Goal: Task Accomplishment & Management: Complete application form

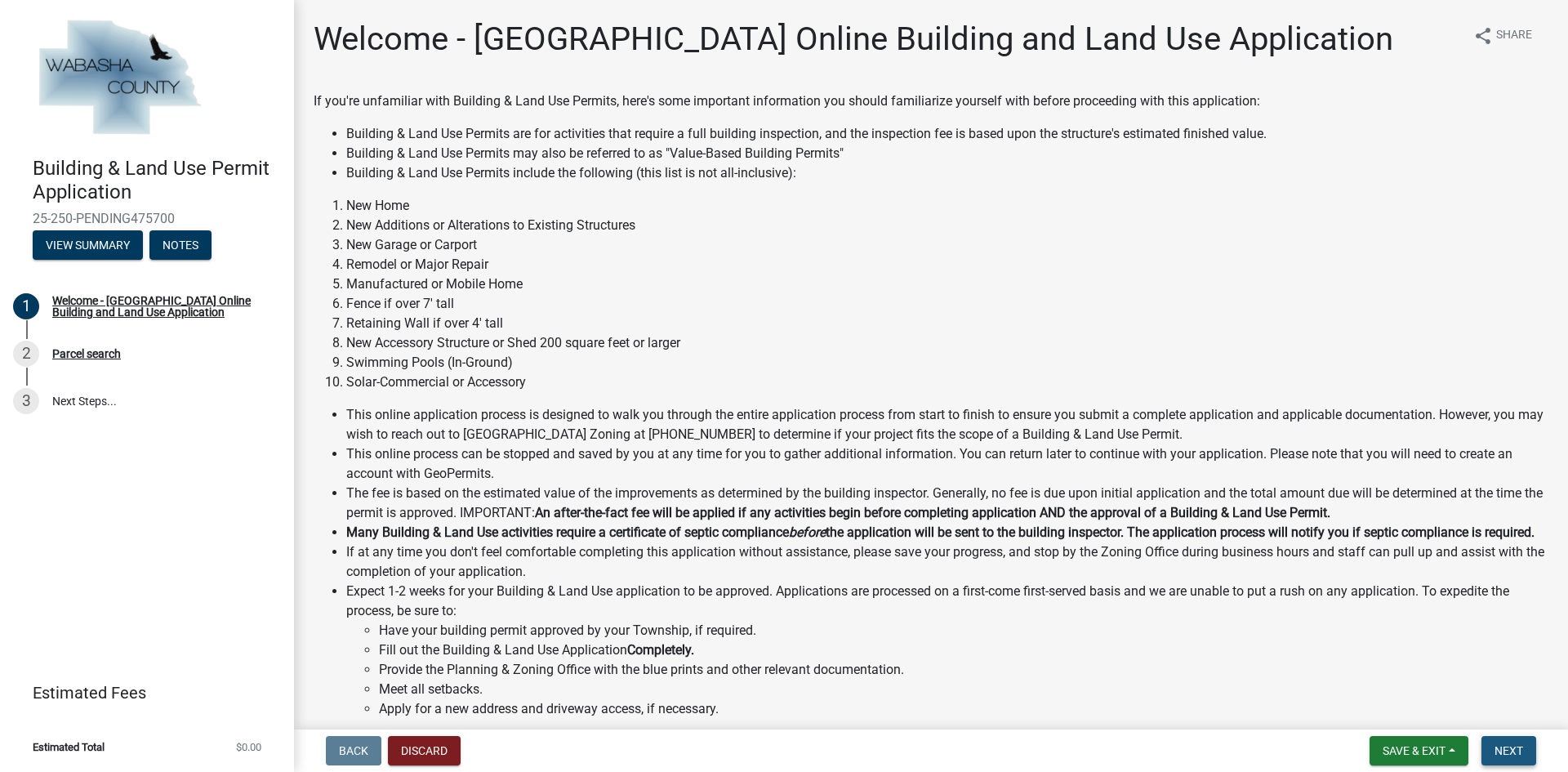
click at [1508, 754] on span "Next" at bounding box center [1508, 751] width 29 height 13
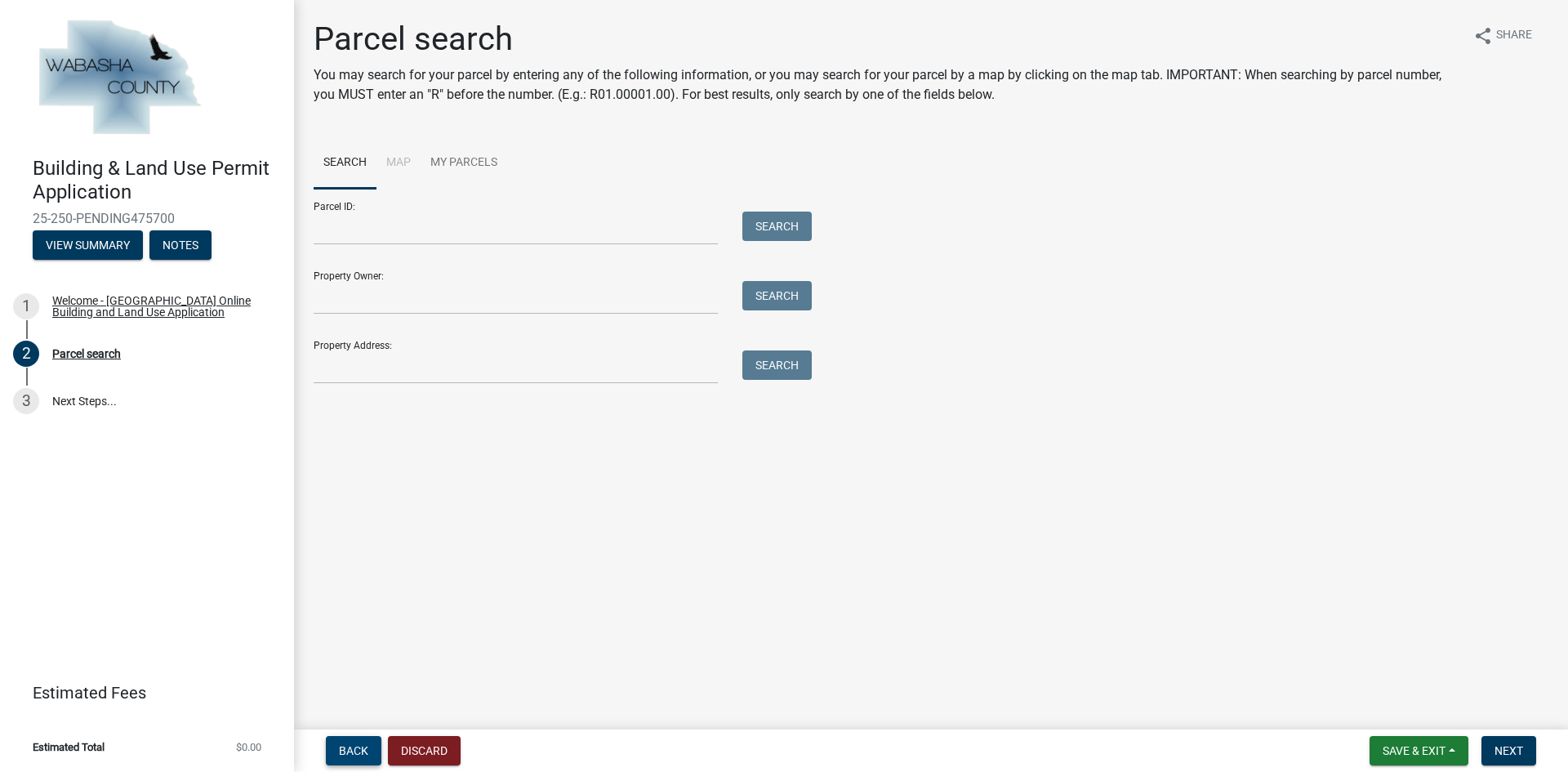
click at [354, 758] on button "Back" at bounding box center [354, 751] width 56 height 30
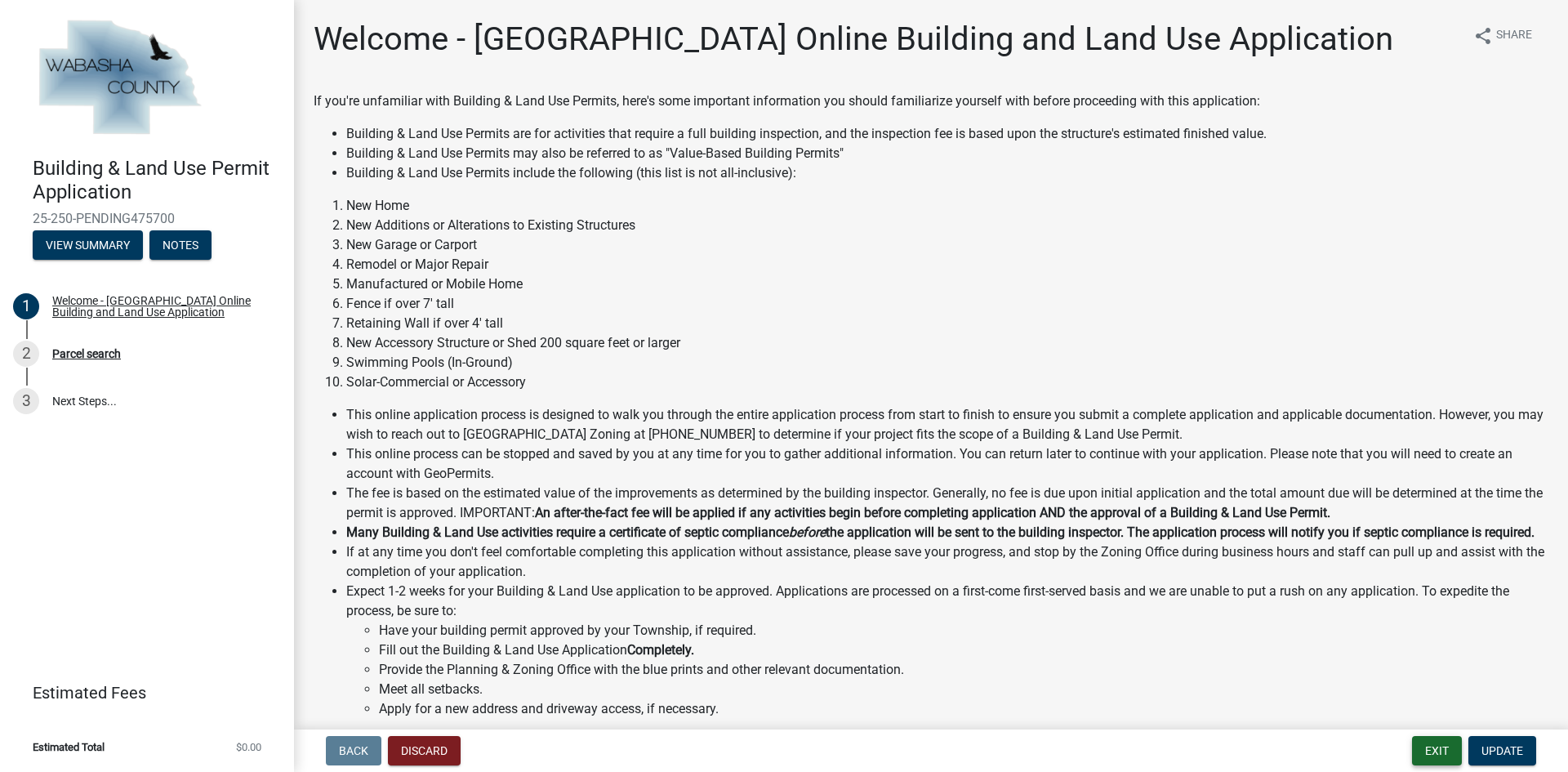
click at [1450, 742] on button "Exit" at bounding box center [1437, 751] width 50 height 30
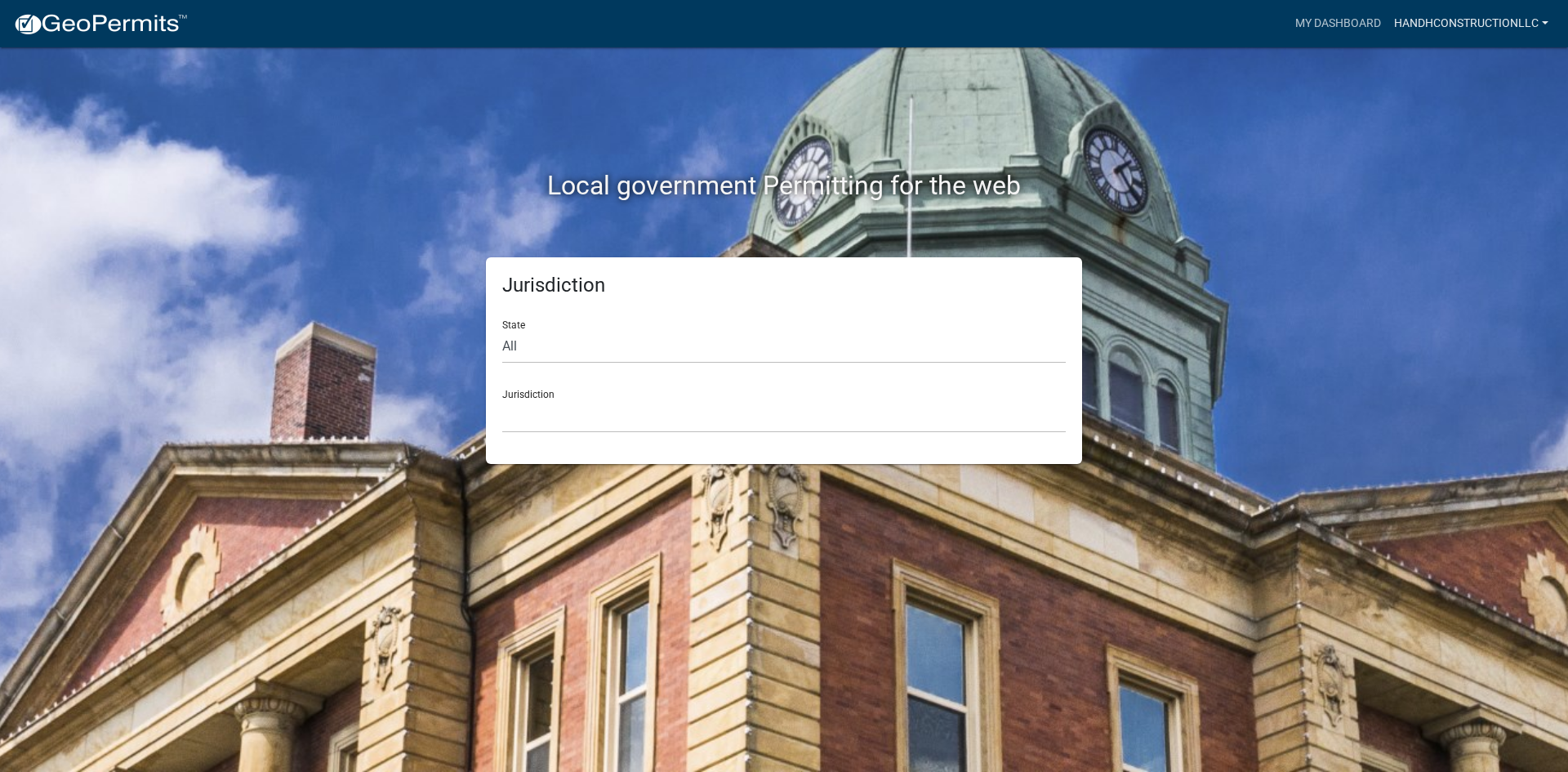
click at [1513, 20] on link "Handhconstructionllc" at bounding box center [1471, 24] width 167 height 31
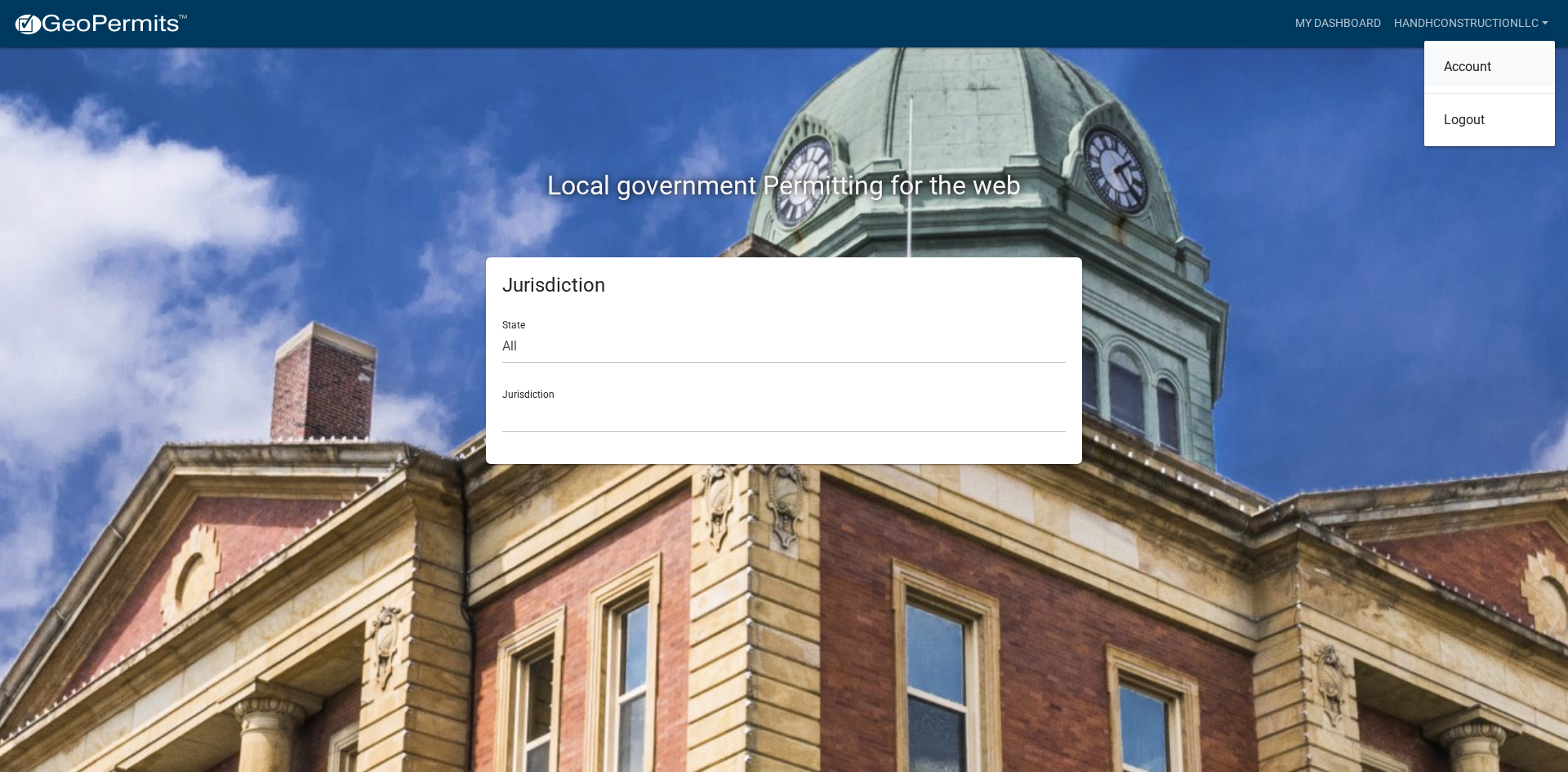
click at [1477, 65] on link "Account" at bounding box center [1490, 67] width 131 height 39
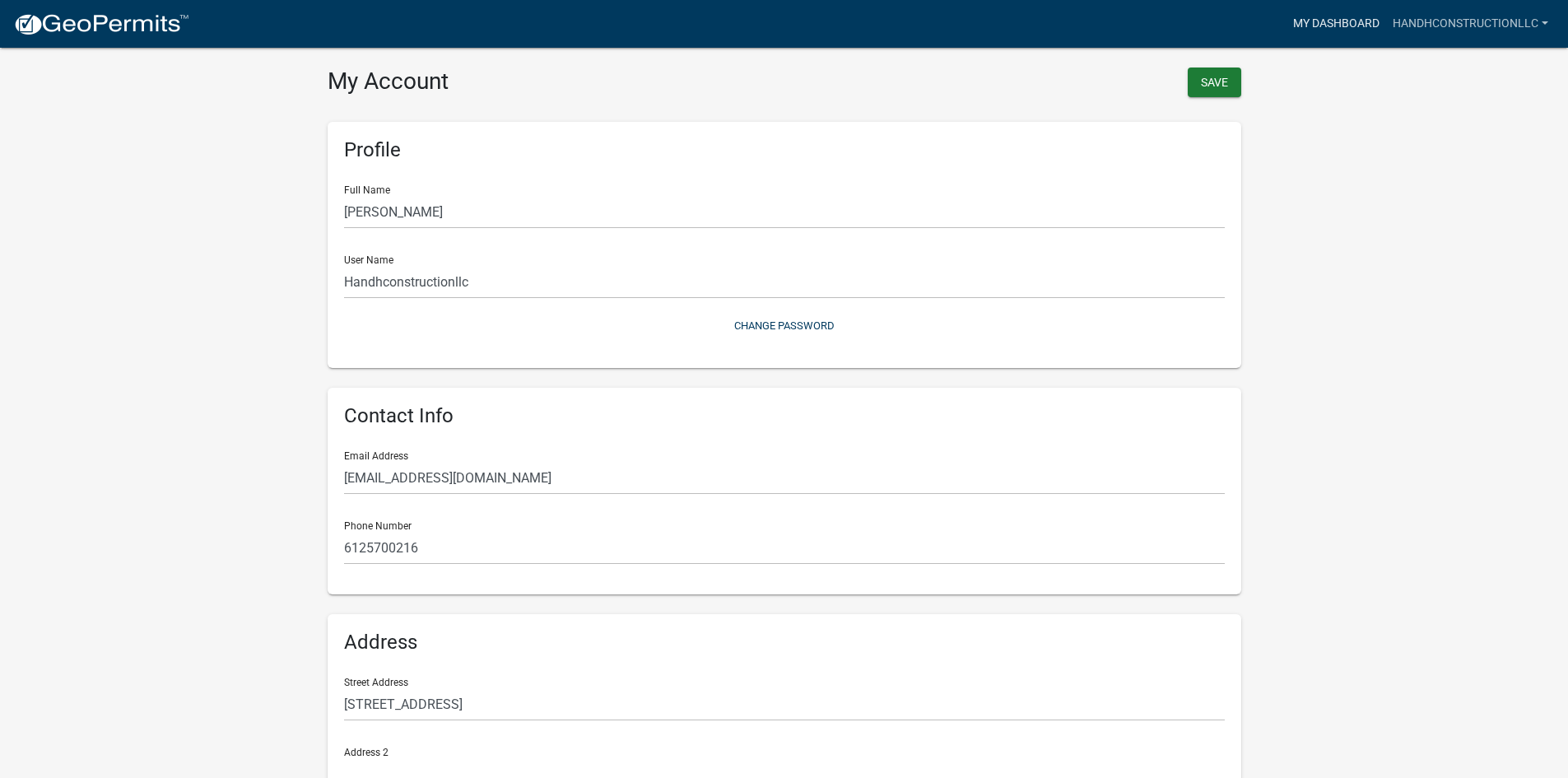
click at [1324, 26] on link "My Dashboard" at bounding box center [1336, 24] width 100 height 31
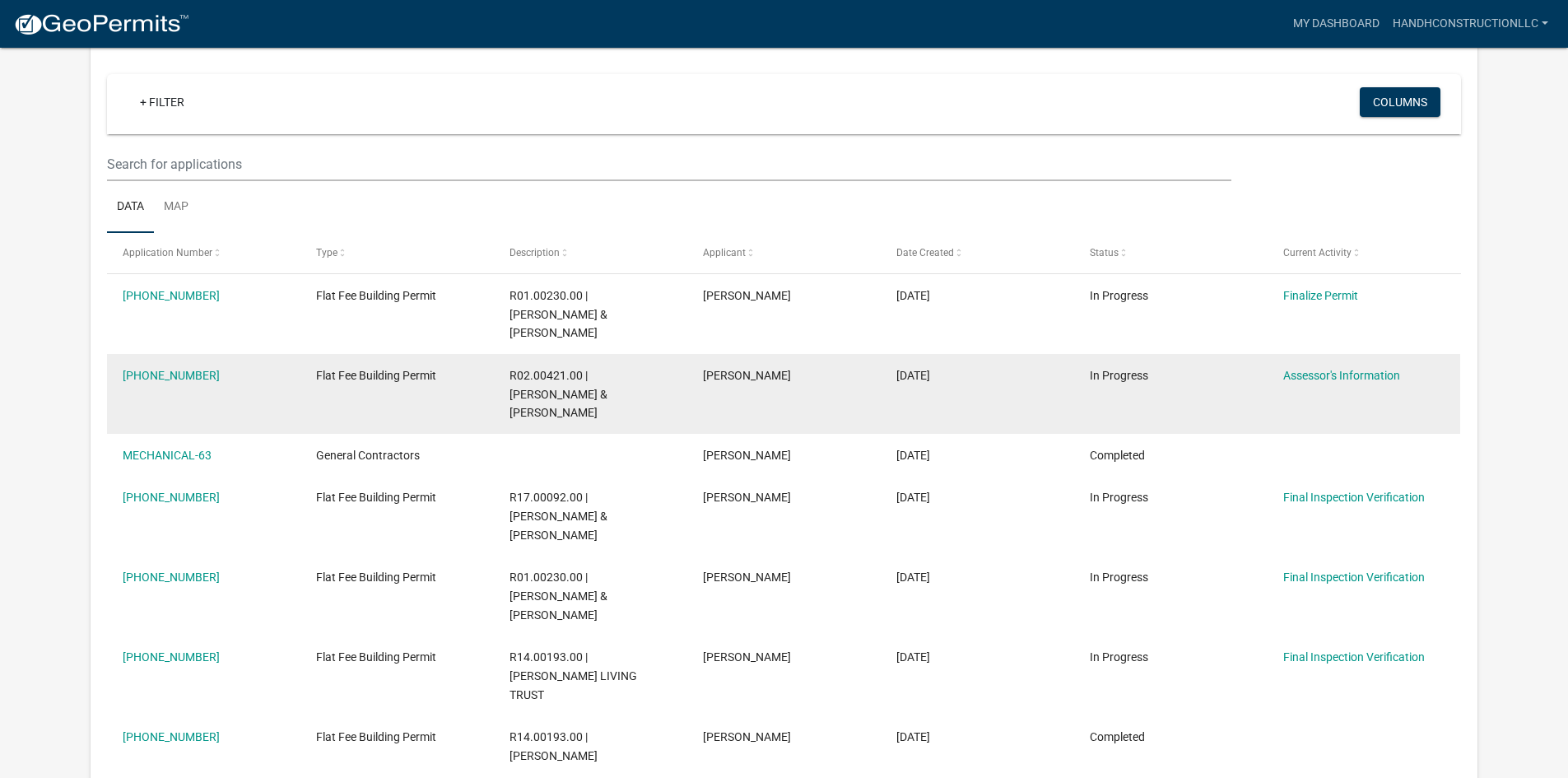
scroll to position [164, 0]
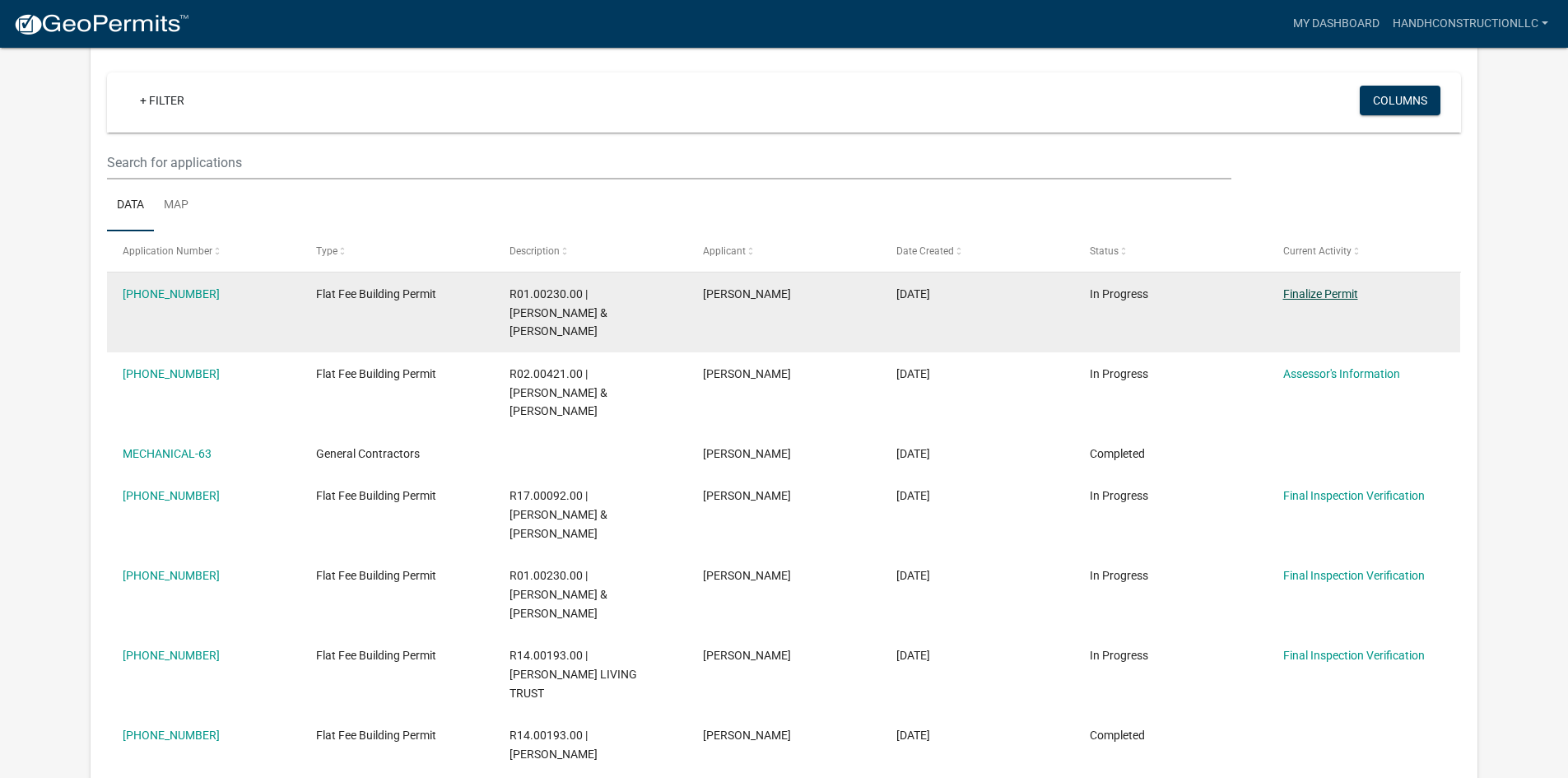
click at [1333, 292] on link "Finalize Permit" at bounding box center [1320, 294] width 75 height 13
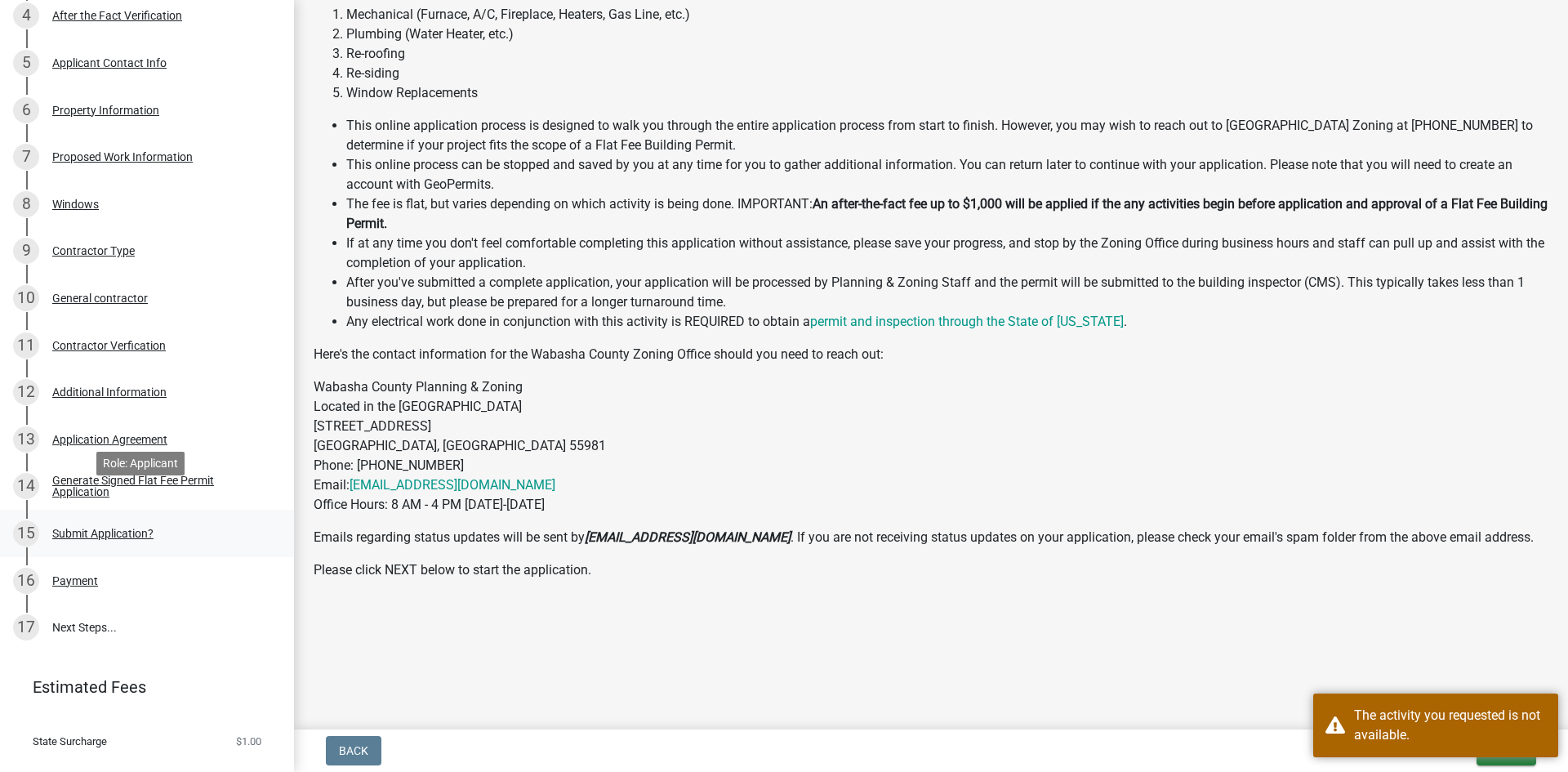
scroll to position [476, 0]
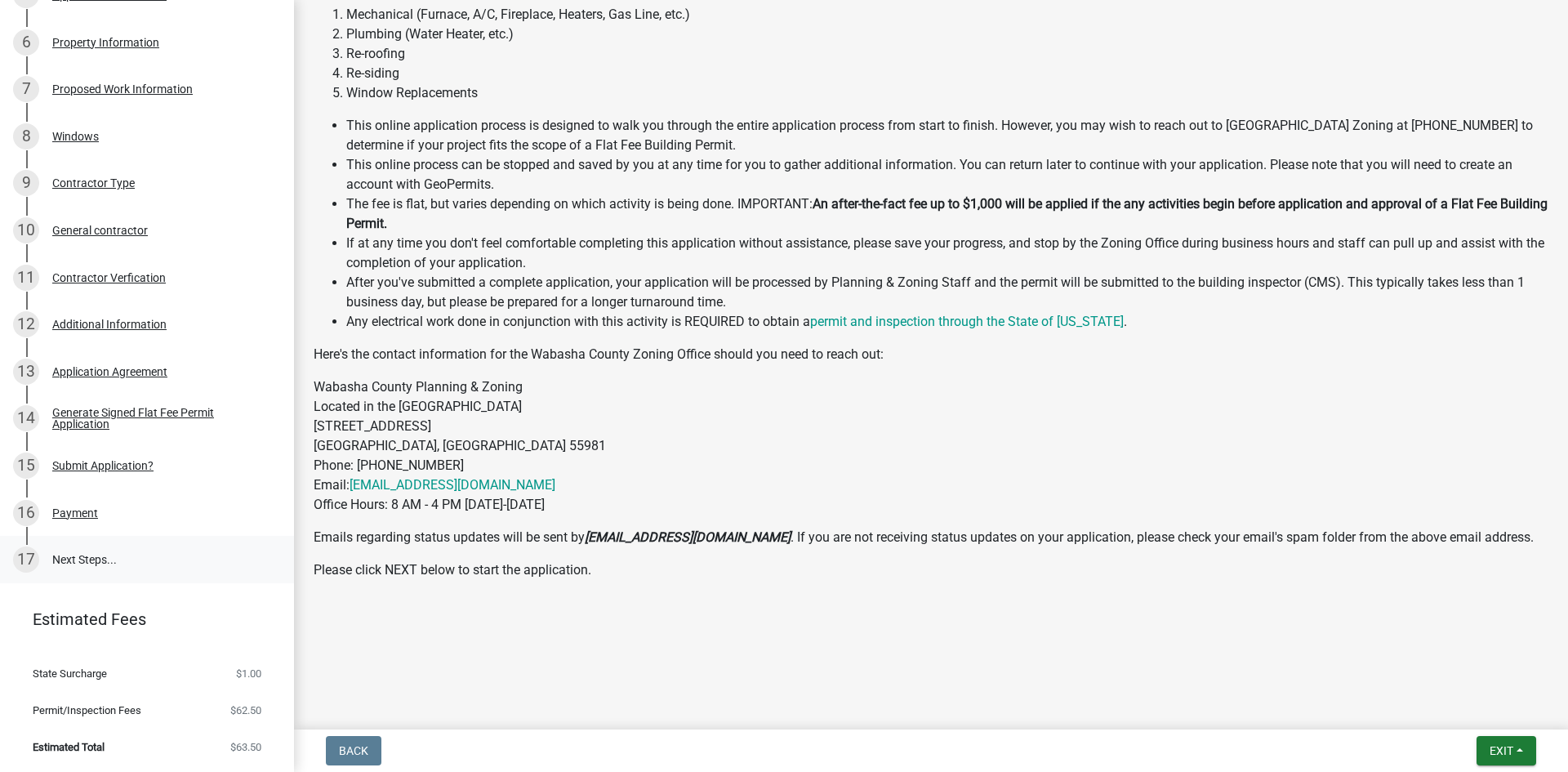
click at [115, 556] on link "17 Next Steps..." at bounding box center [147, 560] width 294 height 48
click at [70, 511] on div "Payment" at bounding box center [75, 513] width 46 height 11
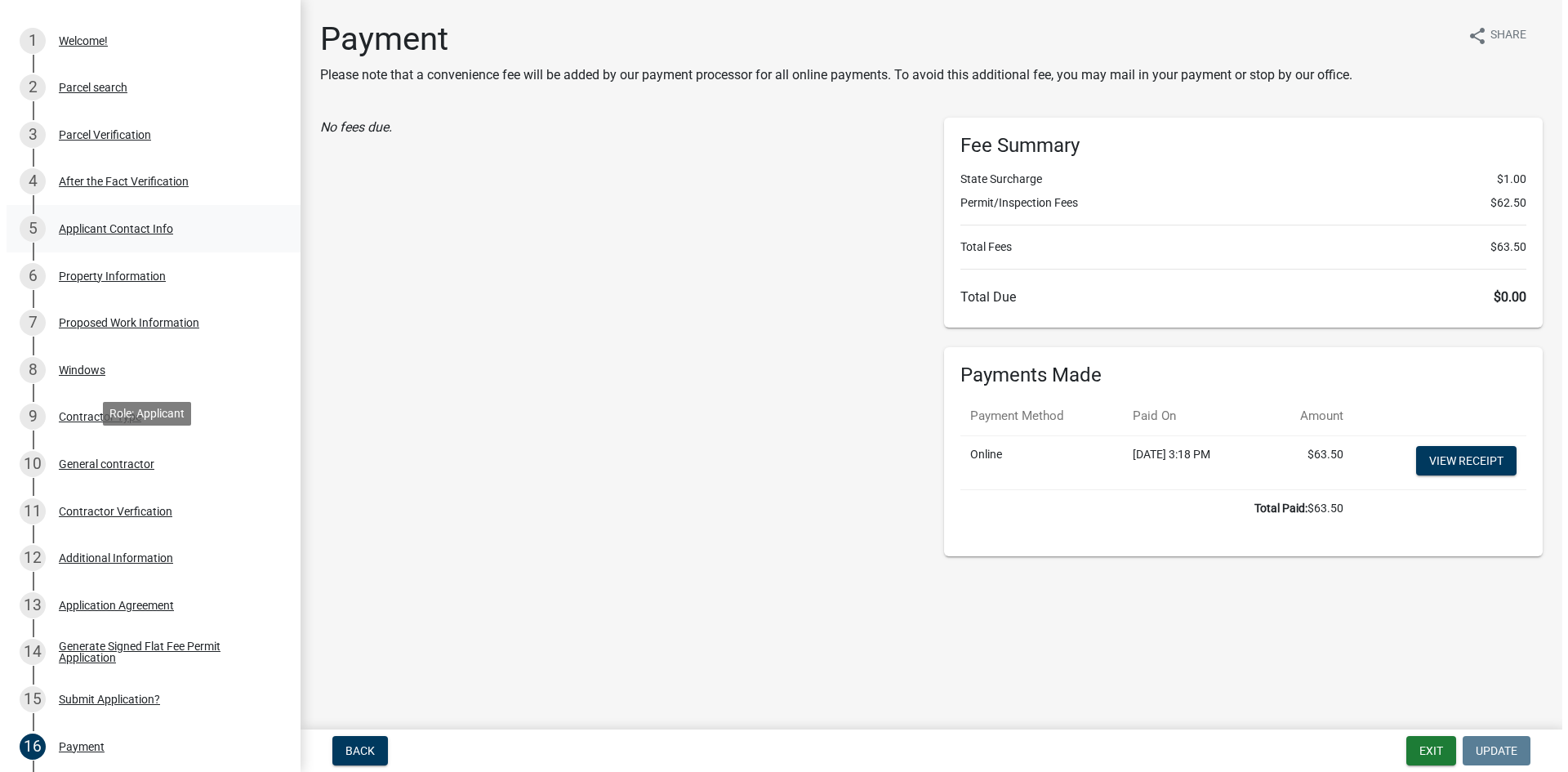
scroll to position [0, 0]
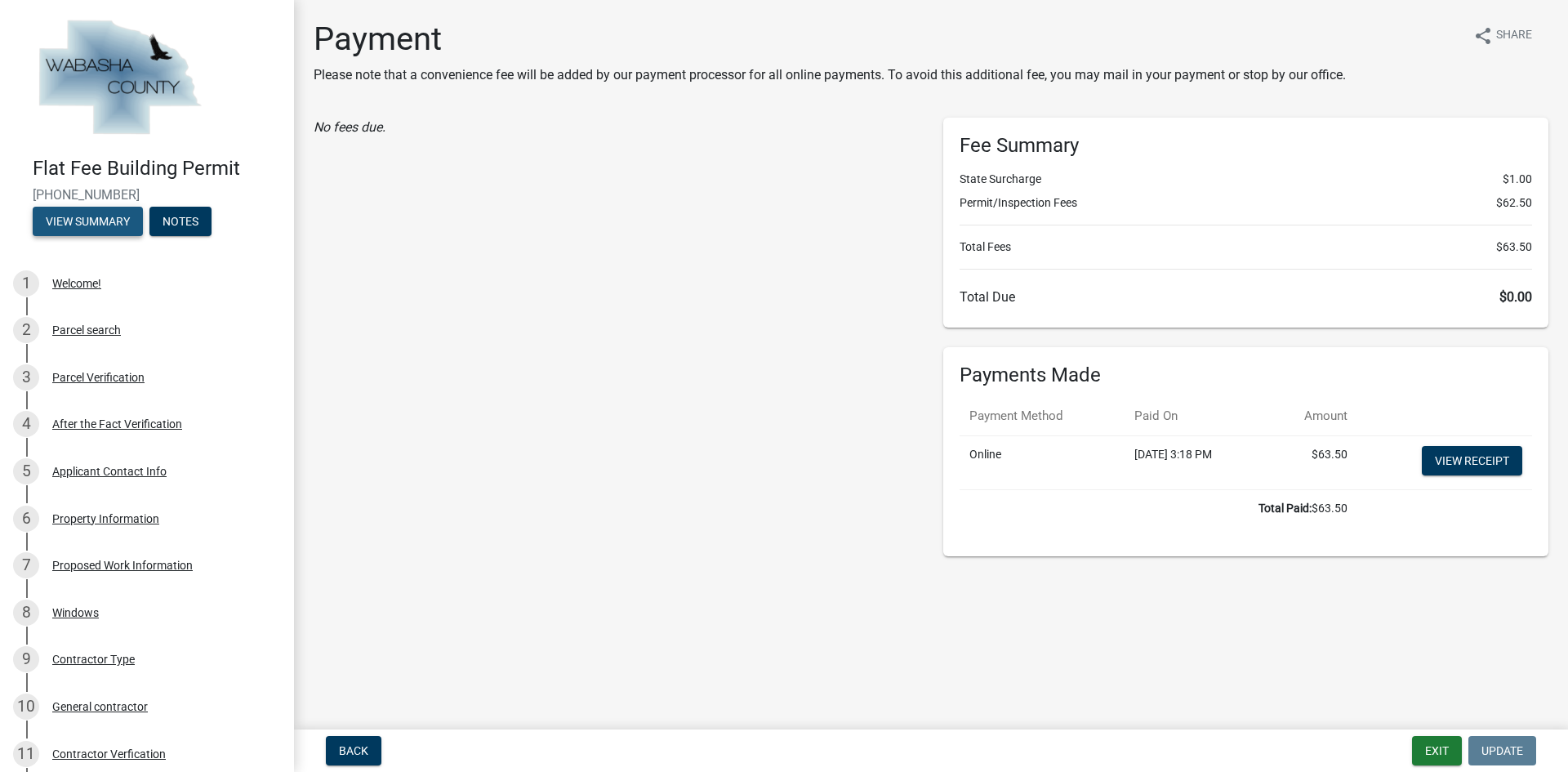
click at [124, 215] on button "View Summary" at bounding box center [88, 221] width 111 height 30
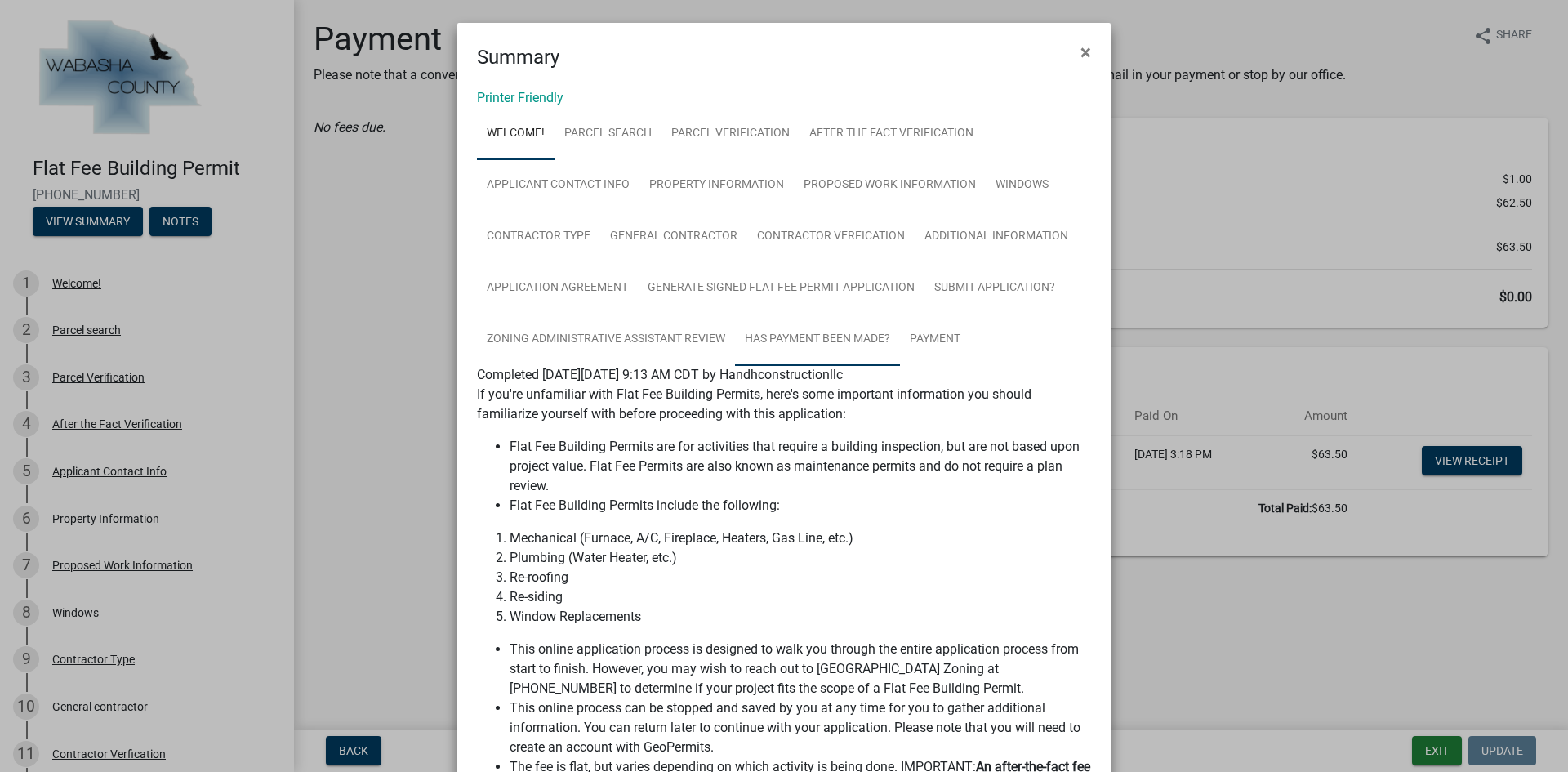
click at [868, 335] on link "Has Payment been made?" at bounding box center [817, 340] width 165 height 52
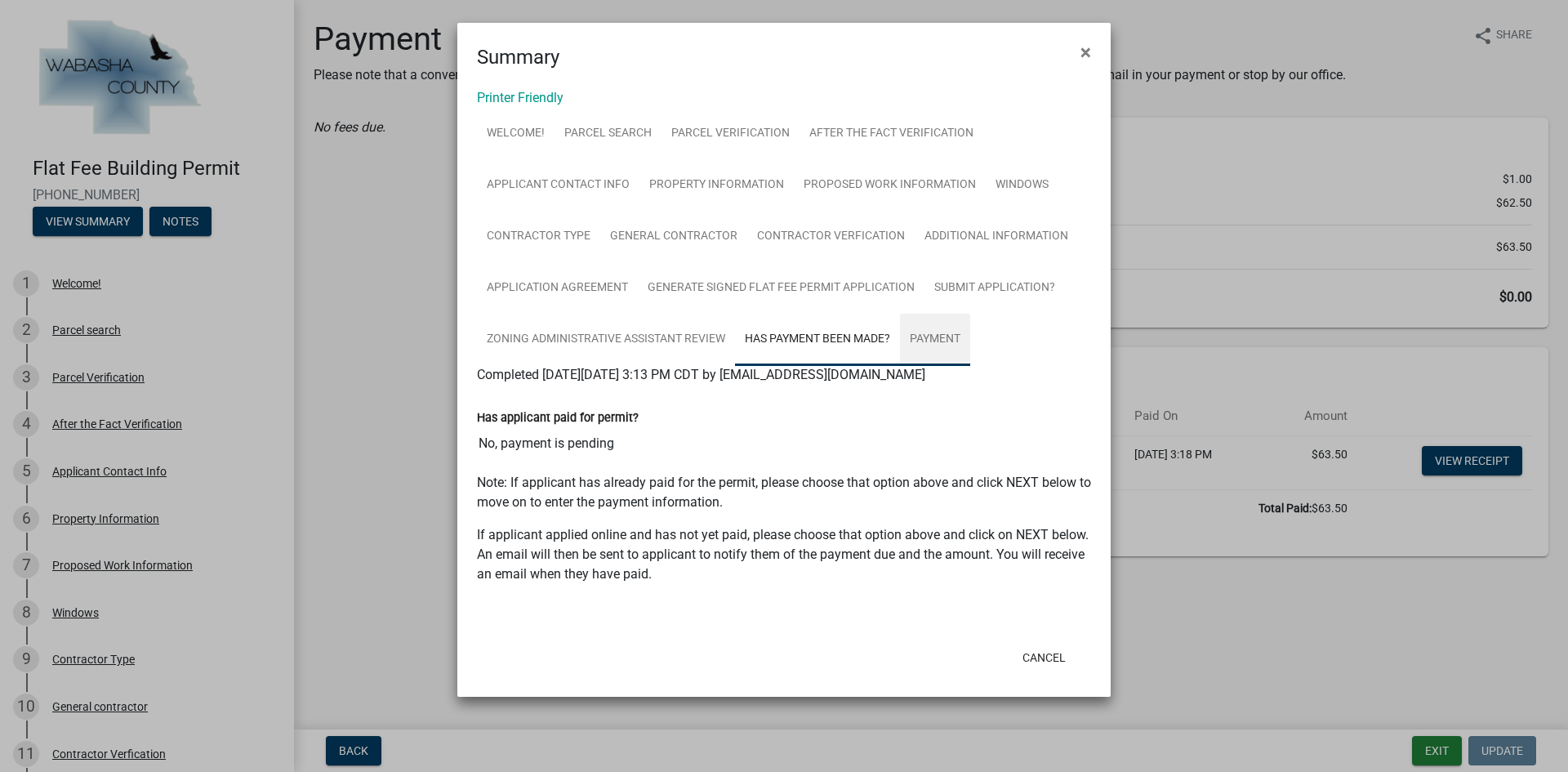
click at [938, 339] on link "Payment" at bounding box center [936, 340] width 70 height 52
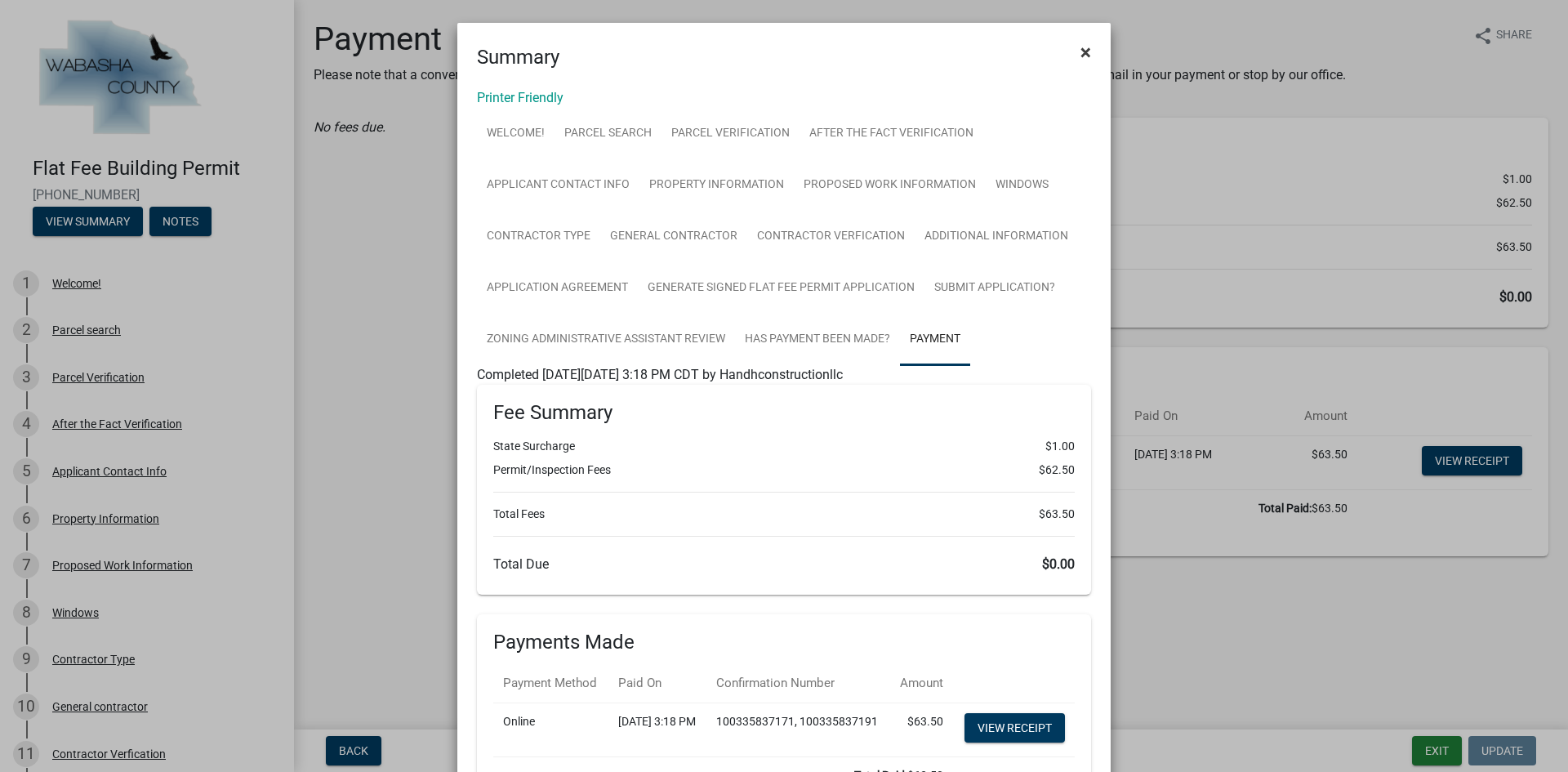
click at [1081, 53] on span "×" at bounding box center [1085, 52] width 11 height 23
